Goal: Check status

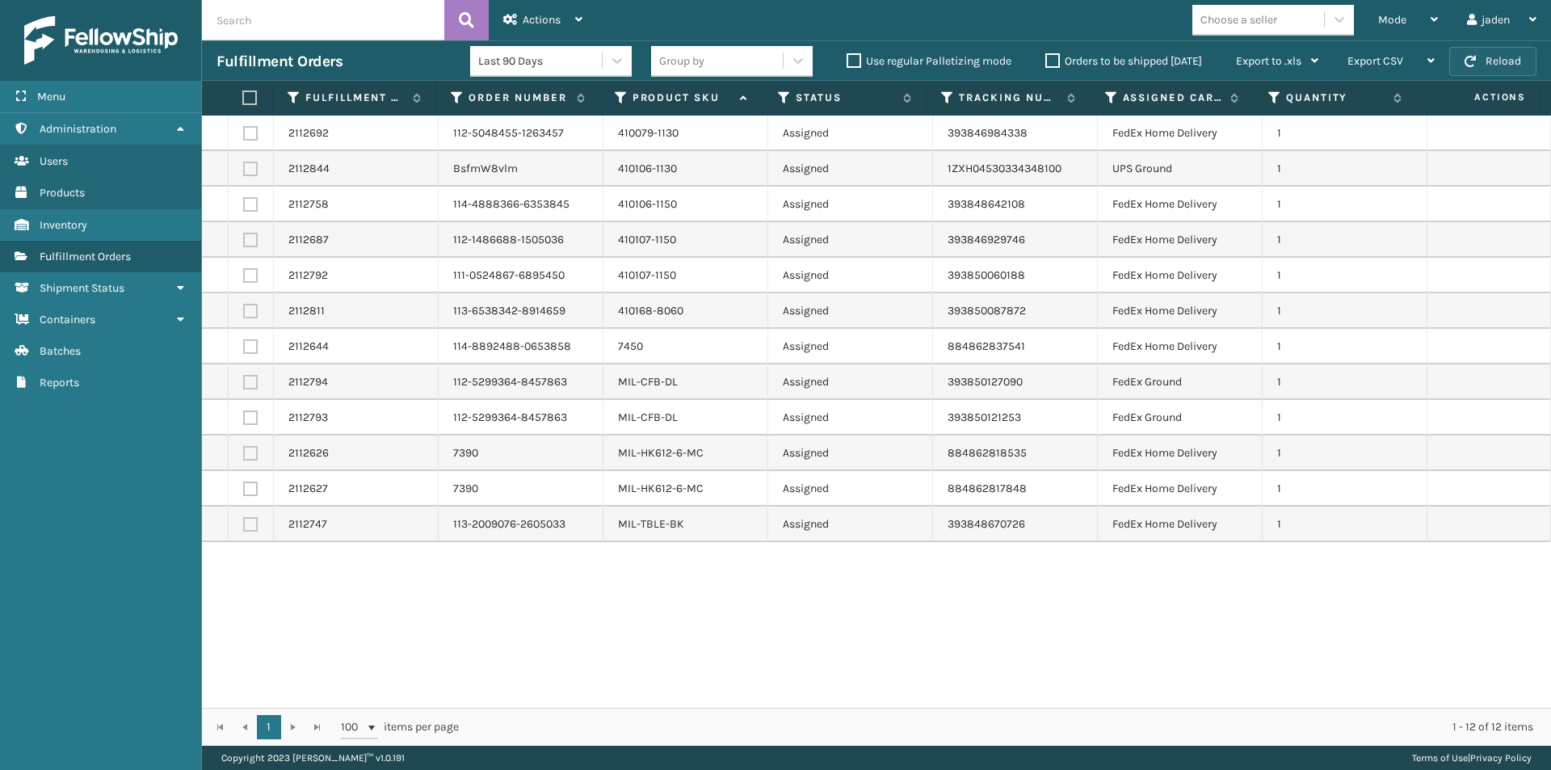
click at [1496, 67] on button "Reload" at bounding box center [1492, 61] width 87 height 29
drag, startPoint x: 1272, startPoint y: 621, endPoint x: 896, endPoint y: 637, distance: 376.7
click at [896, 637] on div "2112692 112-5048455-1263457 410079-1130 Assigned 393846984338 FedEx Home Delive…" at bounding box center [876, 412] width 1349 height 592
click at [1484, 42] on div "Fulfillment Orders Last 90 Days Group by Use regular Palletizing mode Orders to…" at bounding box center [876, 60] width 1349 height 40
click at [1482, 66] on button "Reload" at bounding box center [1492, 61] width 87 height 29
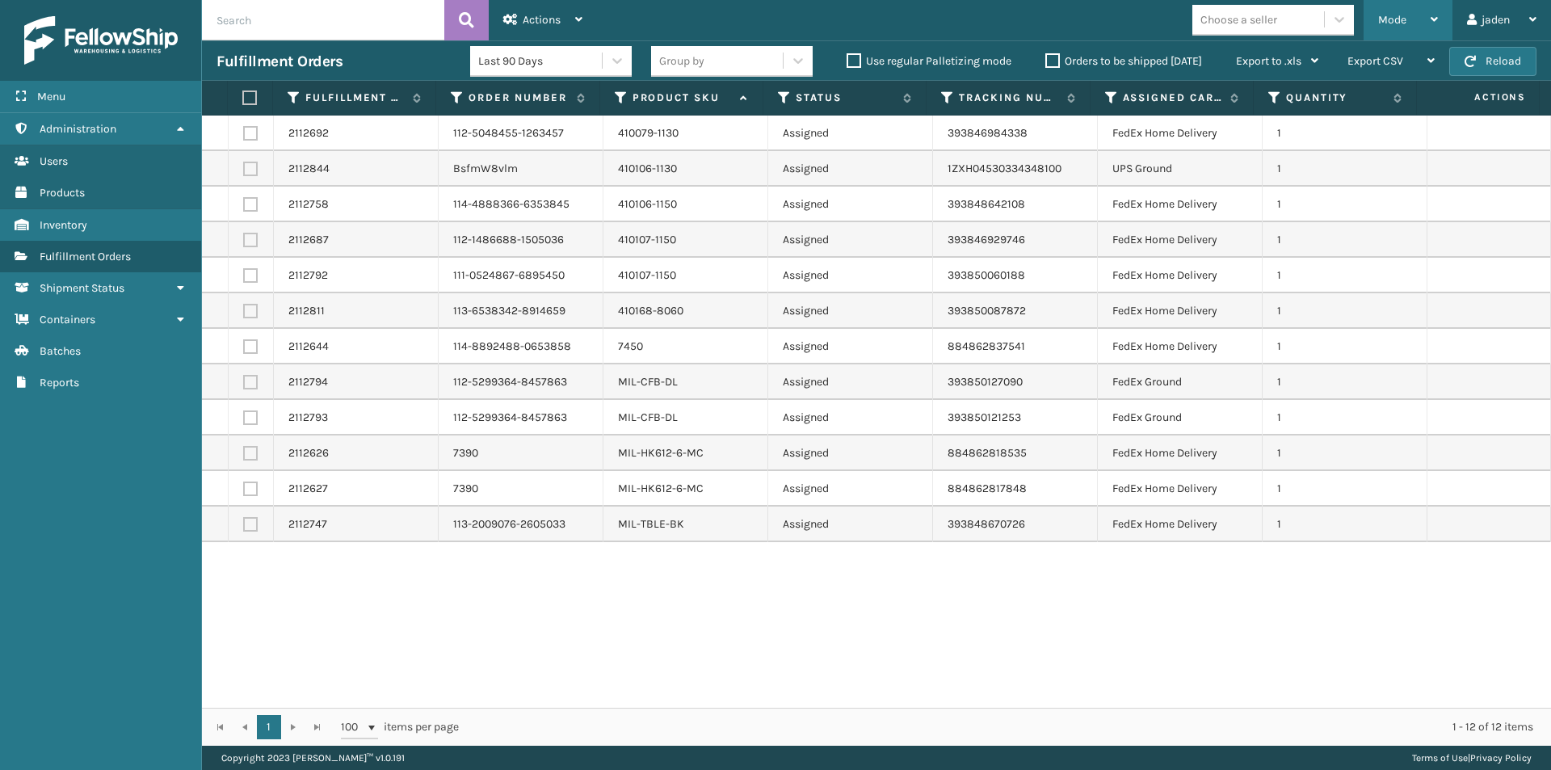
click at [1410, 17] on div "Mode" at bounding box center [1408, 20] width 60 height 40
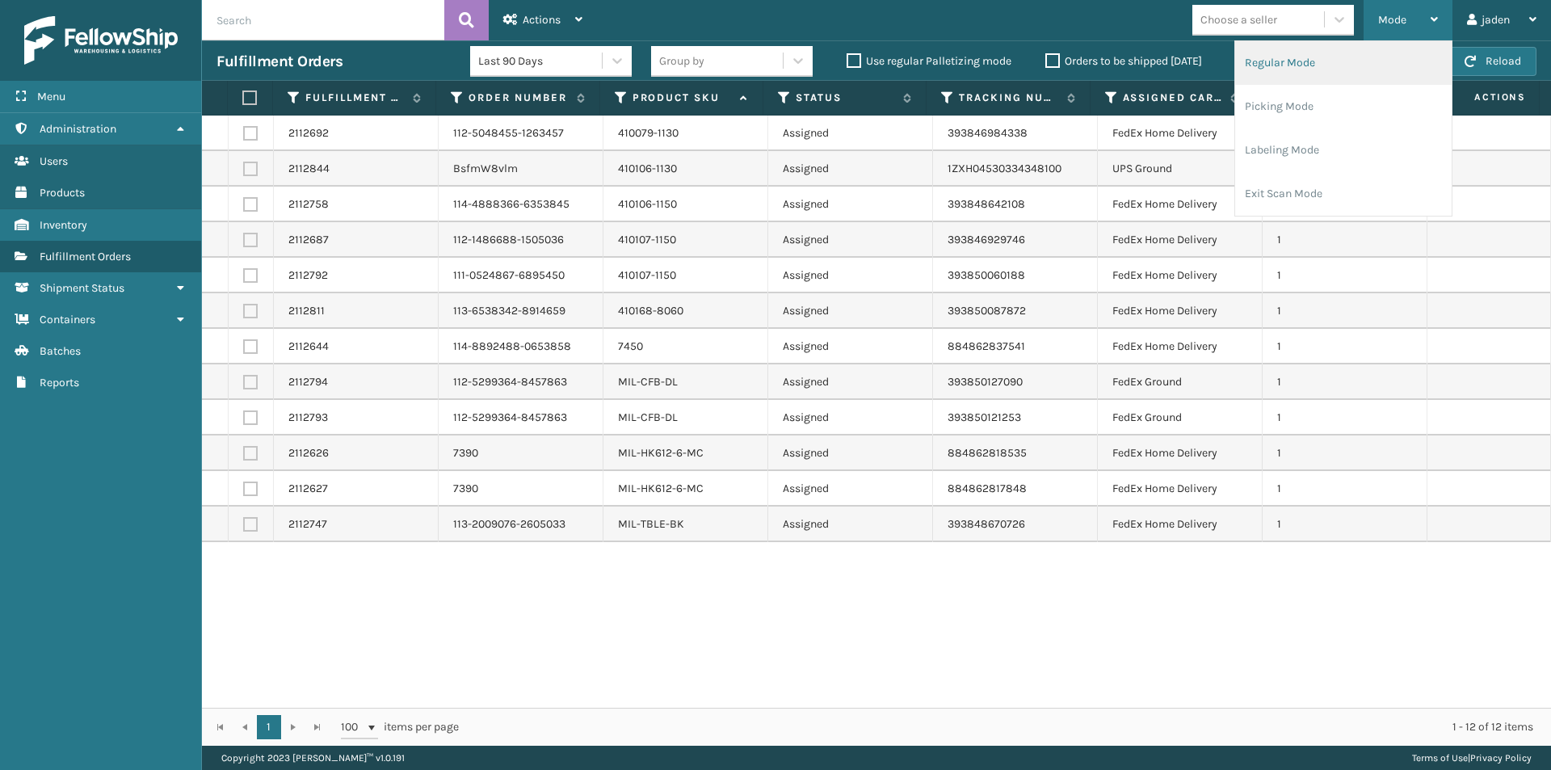
click at [1329, 79] on li "Regular Mode" at bounding box center [1343, 63] width 216 height 44
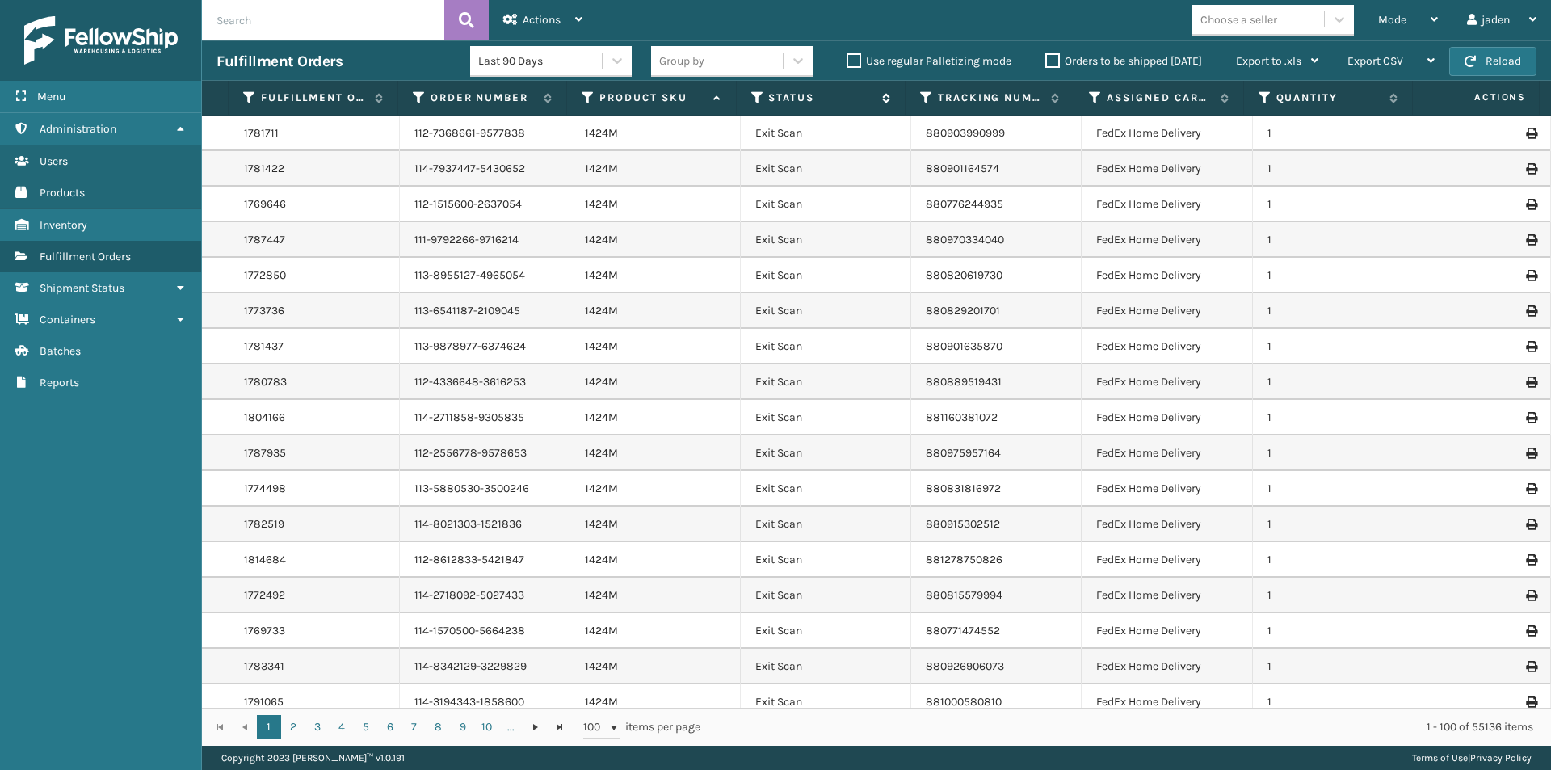
click at [755, 92] on icon at bounding box center [757, 97] width 13 height 15
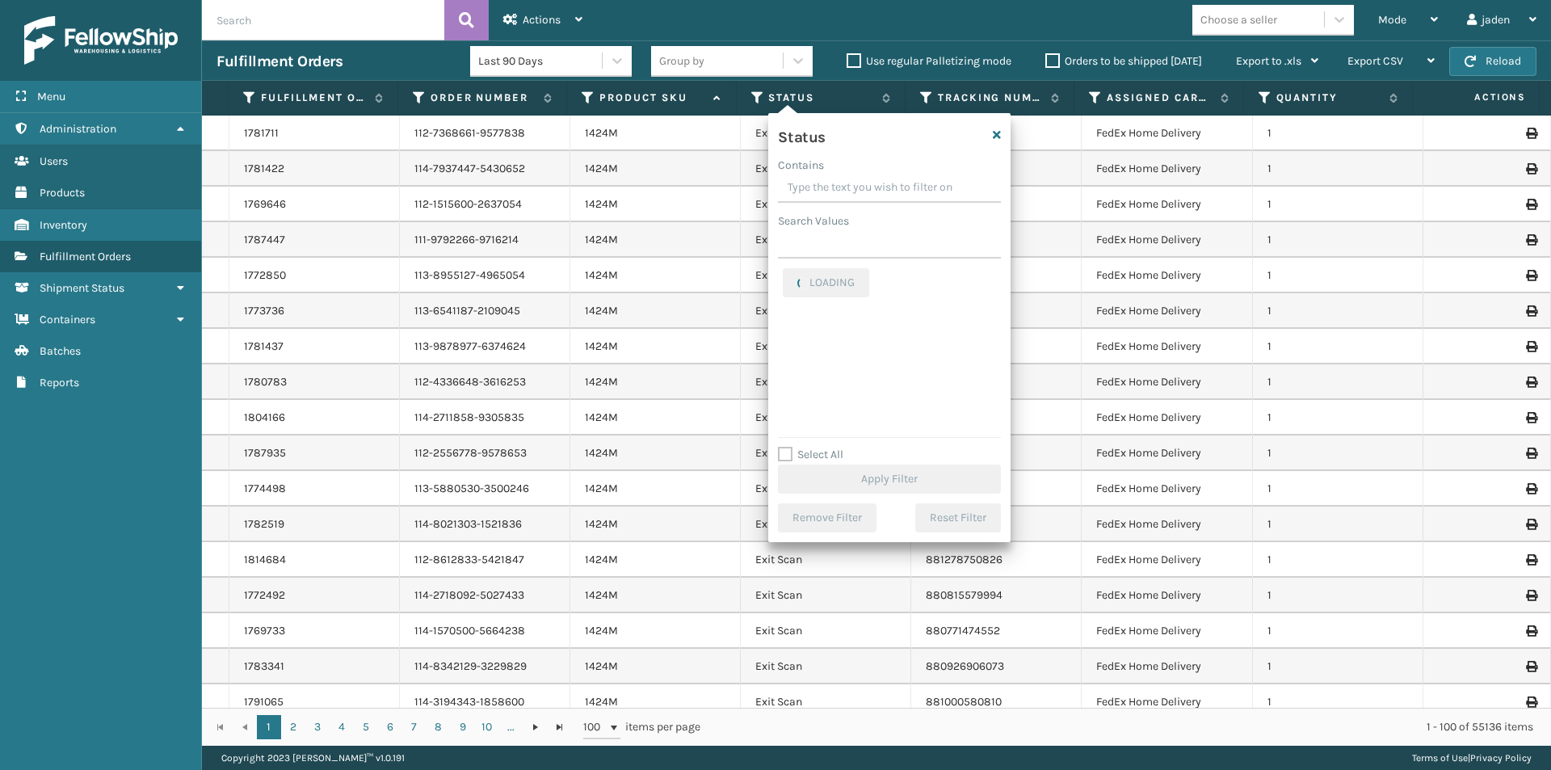
drag, startPoint x: 905, startPoint y: 181, endPoint x: 855, endPoint y: 182, distance: 50.9
click at [855, 182] on input "Contains" at bounding box center [889, 188] width 223 height 29
drag, startPoint x: 905, startPoint y: 166, endPoint x: 834, endPoint y: 173, distance: 72.3
click at [834, 173] on div "Contains" at bounding box center [889, 165] width 223 height 17
drag, startPoint x: 879, startPoint y: 185, endPoint x: 840, endPoint y: 189, distance: 39.0
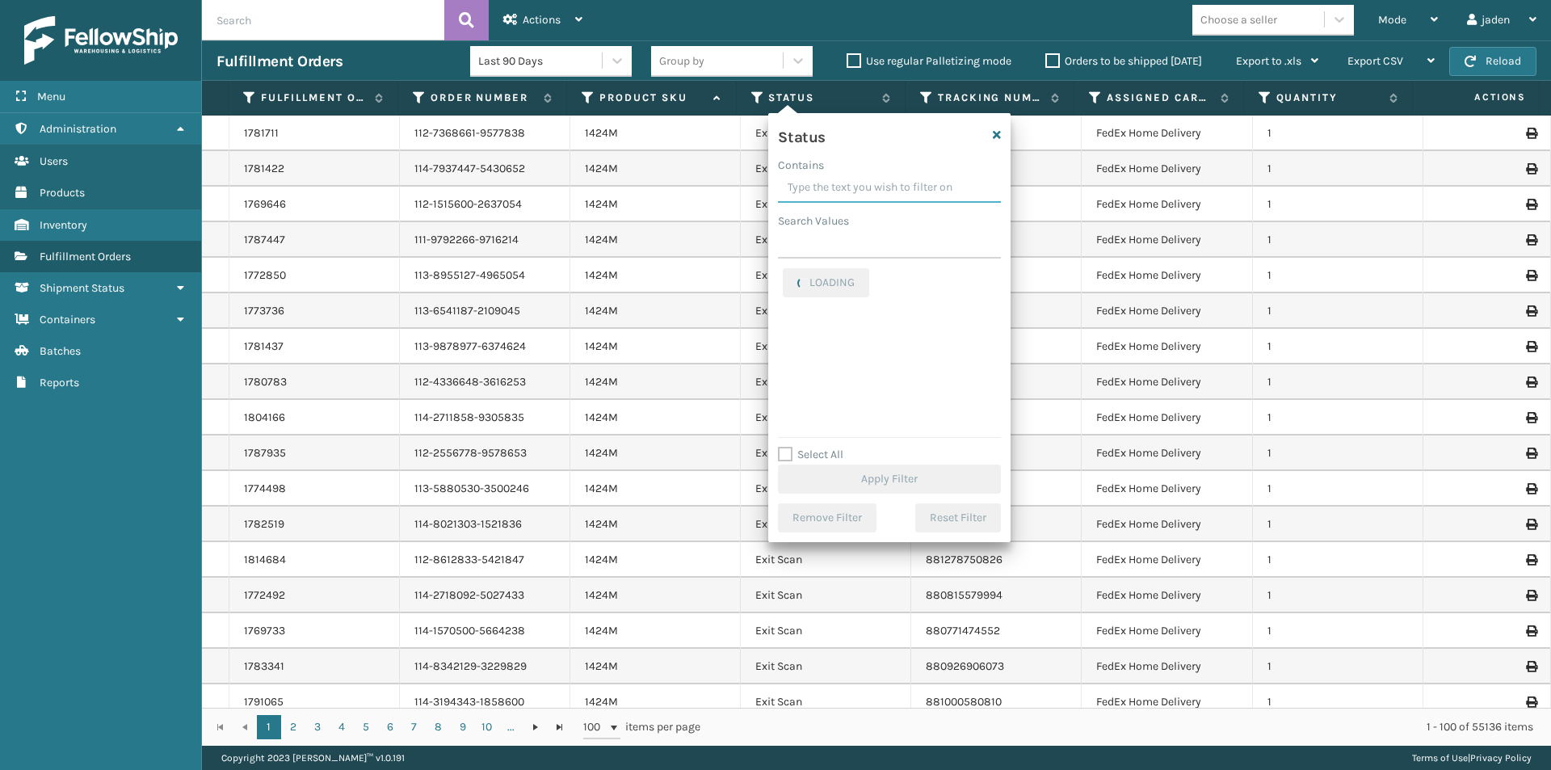
click at [840, 189] on input "Contains" at bounding box center [889, 188] width 223 height 29
drag, startPoint x: 895, startPoint y: 185, endPoint x: 818, endPoint y: 191, distance: 77.0
click at [819, 183] on input "Contains" at bounding box center [889, 188] width 223 height 29
click at [801, 334] on div "Picking" at bounding box center [889, 342] width 213 height 19
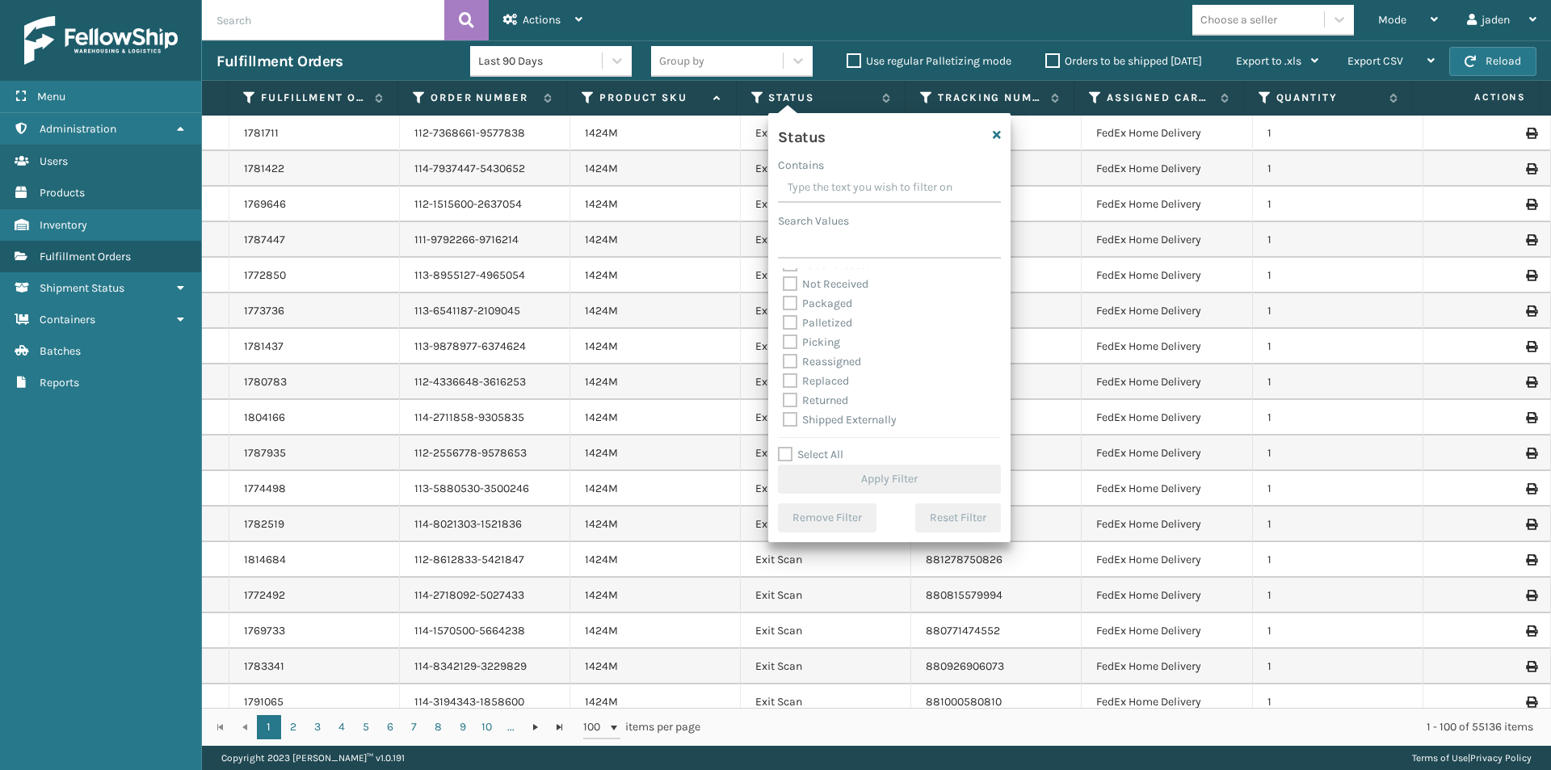
click at [802, 351] on div "Picking" at bounding box center [889, 342] width 213 height 19
click at [799, 347] on label "Picking" at bounding box center [811, 342] width 57 height 14
click at [783, 343] on input "Picking" at bounding box center [783, 338] width 1 height 11
checkbox input "true"
click at [869, 470] on button "Apply Filter" at bounding box center [889, 478] width 223 height 29
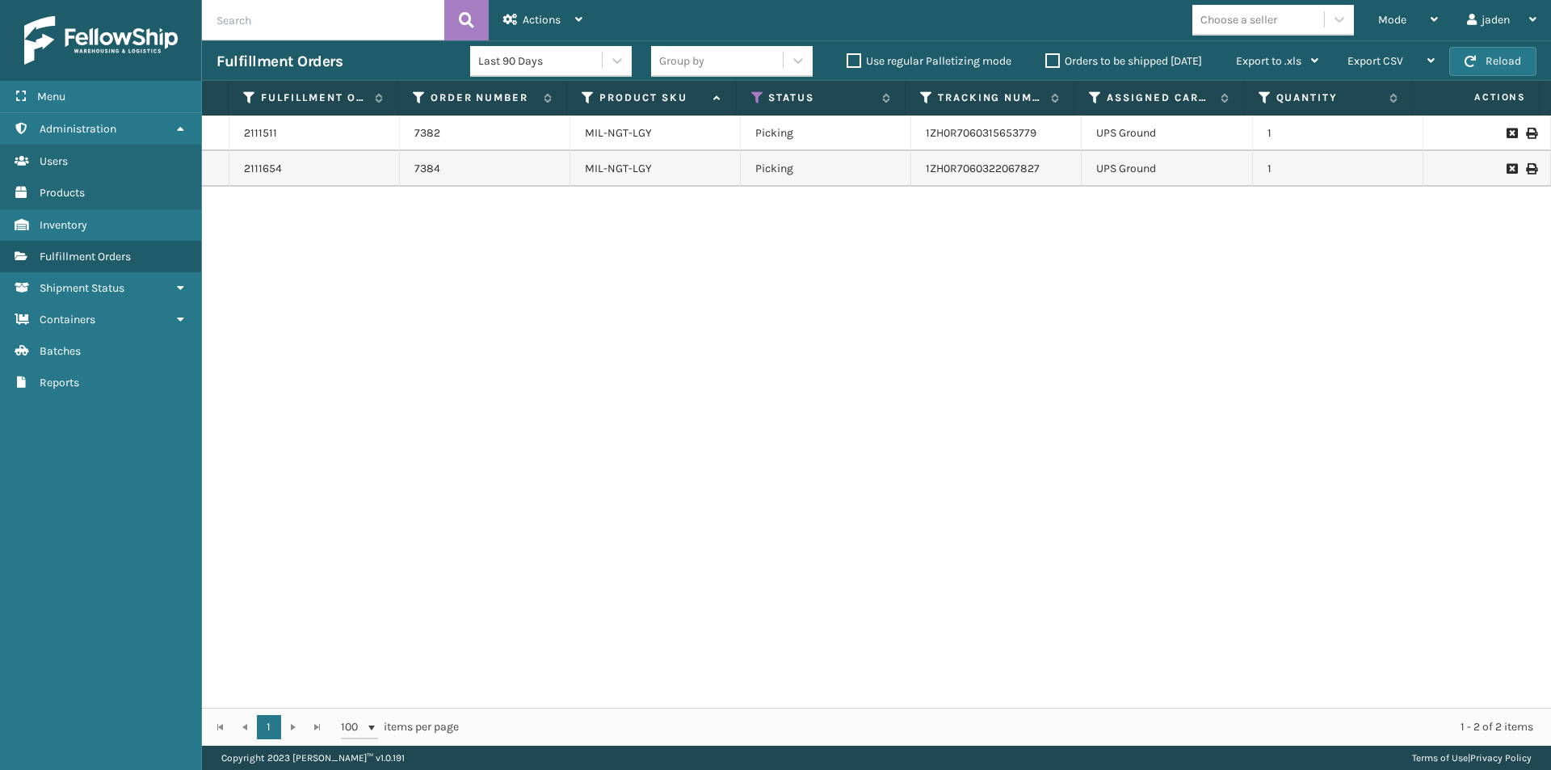
drag, startPoint x: 937, startPoint y: 259, endPoint x: 1201, endPoint y: 33, distance: 347.7
click at [670, 268] on div "2111511 7382 MIL-NGT-LGY Picking 1ZH0R7060315653779 UPS Ground 1 2111654 7384 M…" at bounding box center [876, 412] width 1349 height 592
click at [1497, 61] on button "Reload" at bounding box center [1492, 61] width 87 height 29
drag, startPoint x: 946, startPoint y: 366, endPoint x: 531, endPoint y: 364, distance: 415.2
click at [531, 364] on div "2111511 7382 MIL-NGT-LGY Picking 1ZH0R7060315653779 UPS Ground 1 2111654 7384 M…" at bounding box center [876, 412] width 1349 height 592
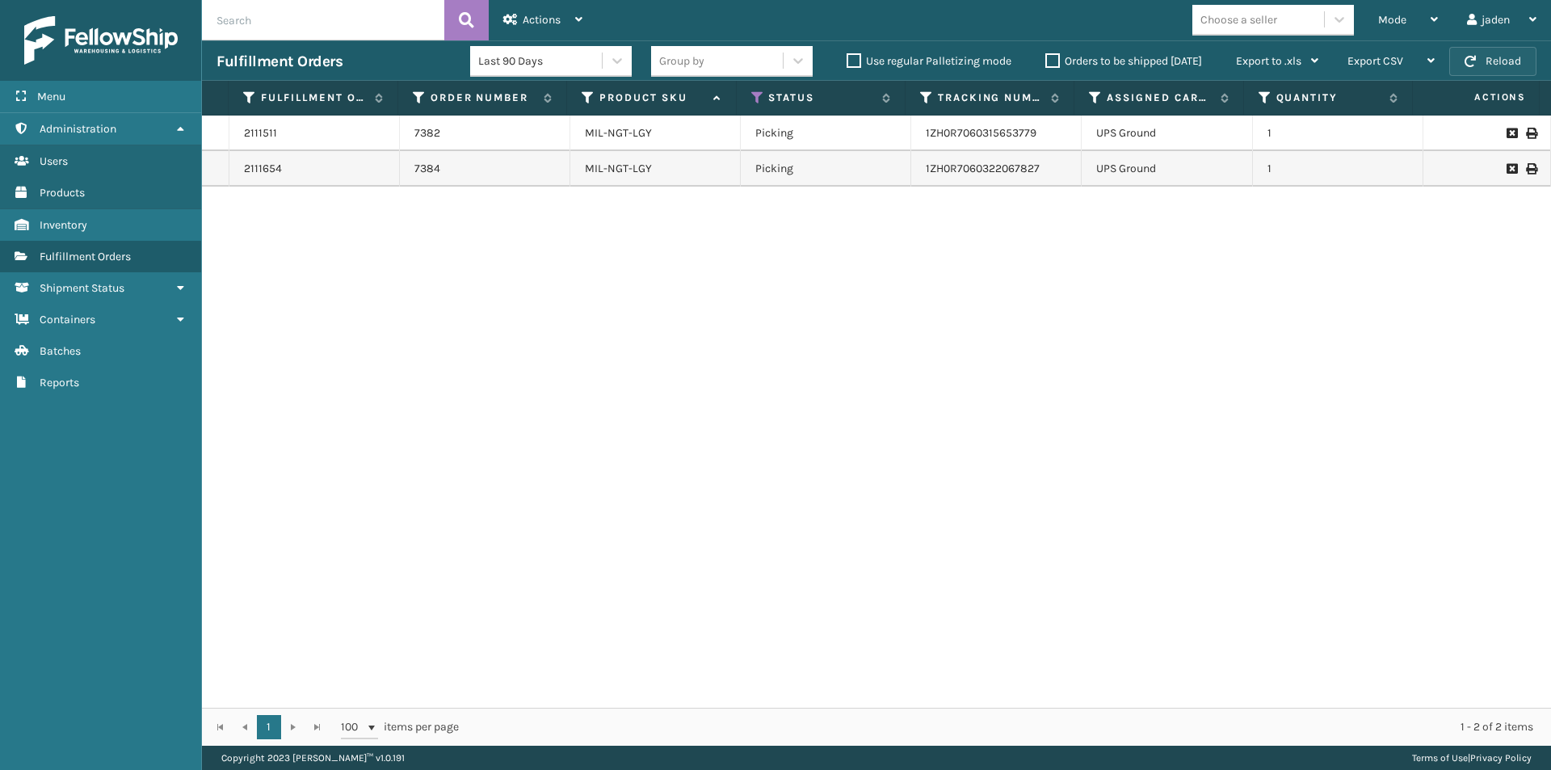
click at [1505, 63] on button "Reload" at bounding box center [1492, 61] width 87 height 29
